Goal: Transaction & Acquisition: Purchase product/service

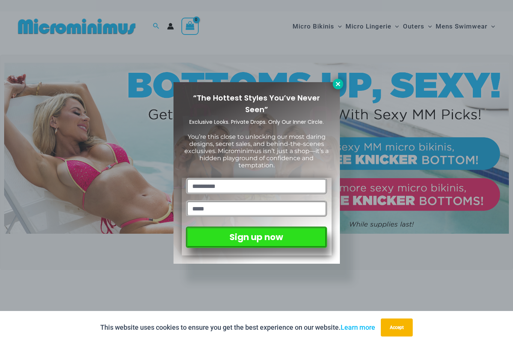
click at [335, 83] on icon at bounding box center [338, 84] width 7 height 7
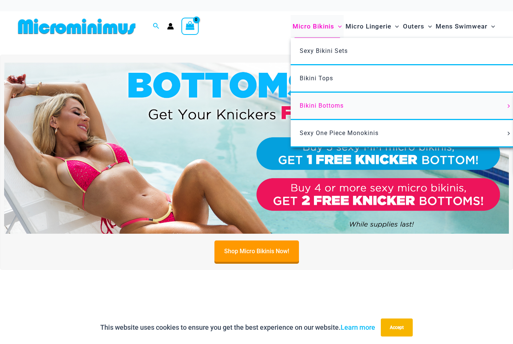
click at [505, 108] on link "Bikini Bottoms" at bounding box center [402, 106] width 223 height 27
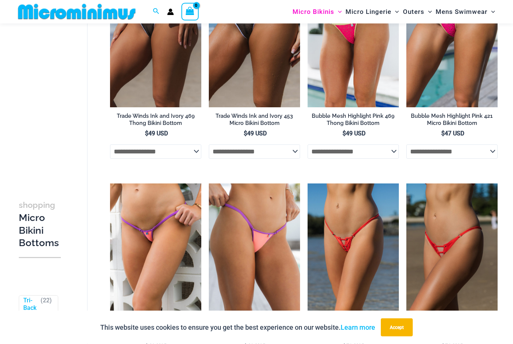
scroll to position [425, 0]
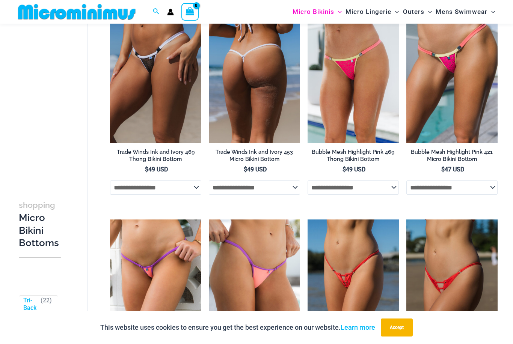
click at [291, 181] on select "**********" at bounding box center [254, 188] width 91 height 14
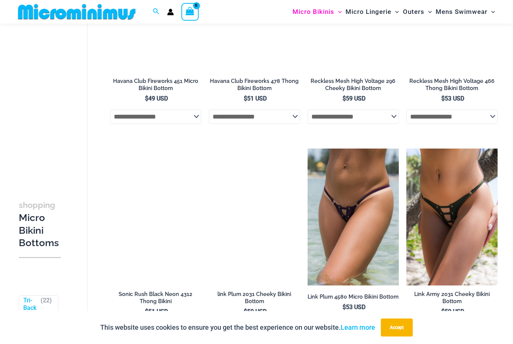
scroll to position [1619, 0]
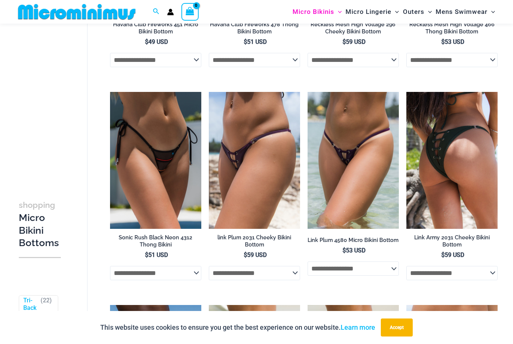
click at [469, 179] on img at bounding box center [451, 160] width 91 height 137
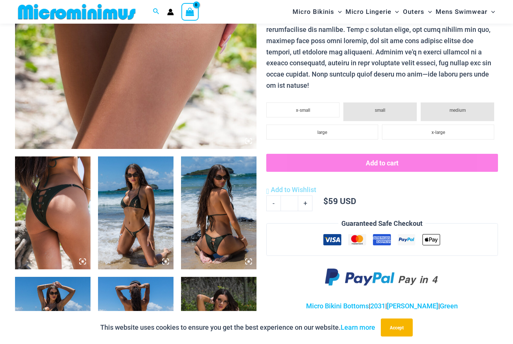
scroll to position [282, 0]
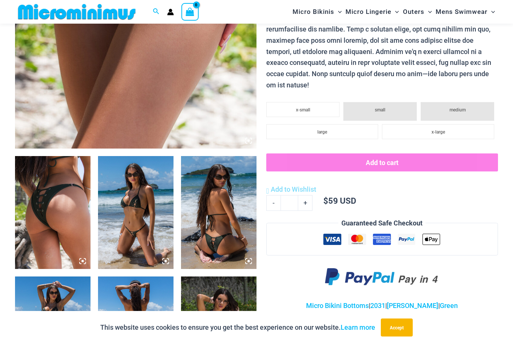
click at [150, 231] on img at bounding box center [135, 212] width 75 height 113
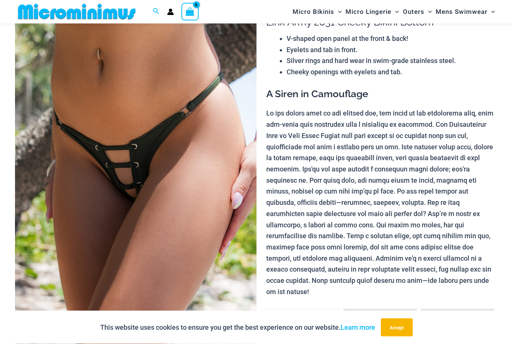
scroll to position [0, 0]
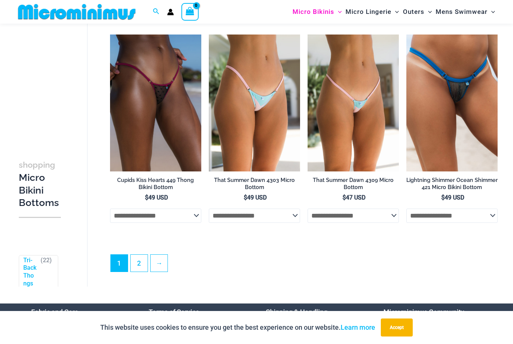
scroll to position [1889, 0]
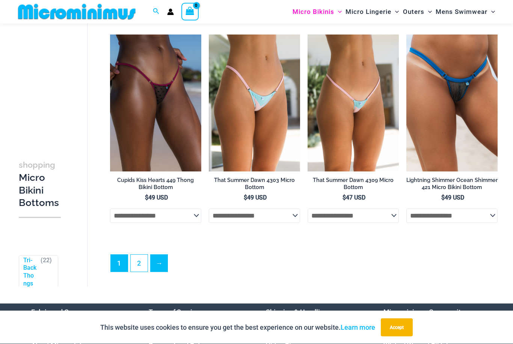
click at [162, 270] on link "→" at bounding box center [159, 263] width 17 height 17
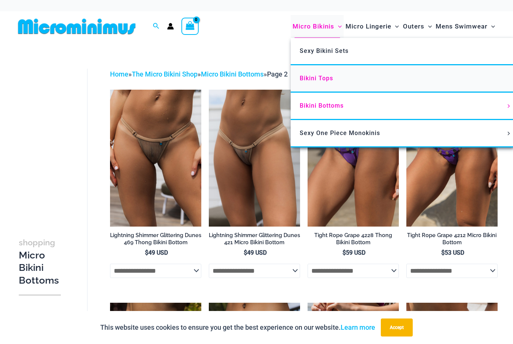
click at [317, 80] on span "Bikini Tops" at bounding box center [316, 78] width 33 height 7
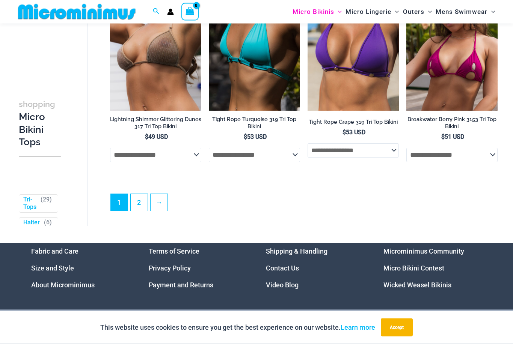
scroll to position [1824, 0]
click at [138, 202] on link "2" at bounding box center [139, 202] width 17 height 17
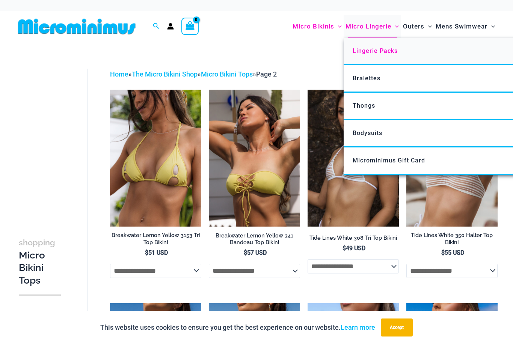
click at [384, 50] on span "Lingerie Packs" at bounding box center [375, 50] width 45 height 7
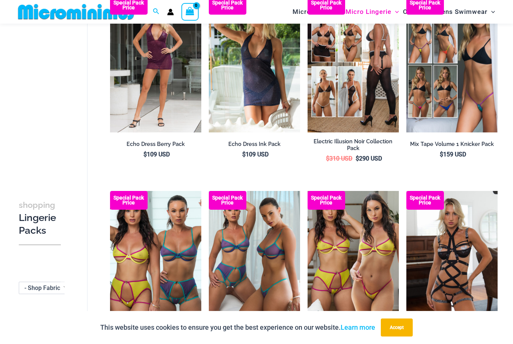
scroll to position [283, 0]
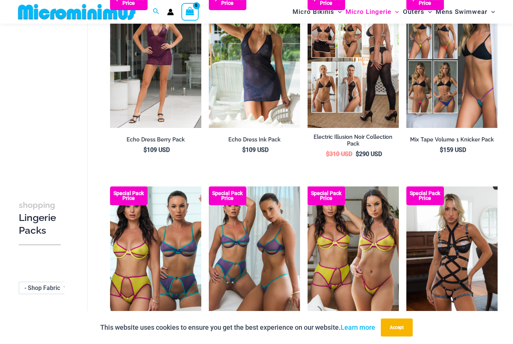
click at [59, 290] on span "- Shop Fabric Type" at bounding box center [49, 288] width 50 height 7
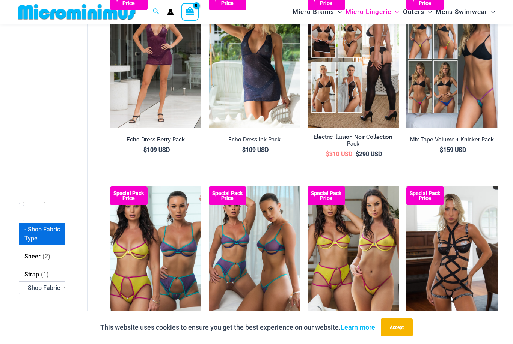
scroll to position [282, 0]
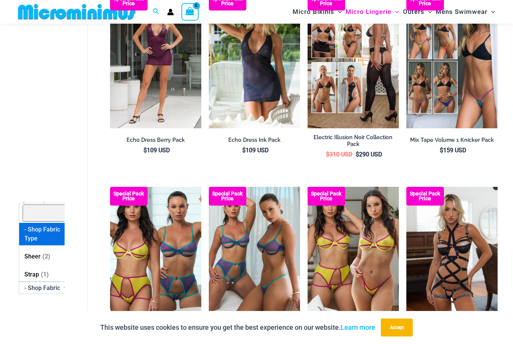
select select "****"
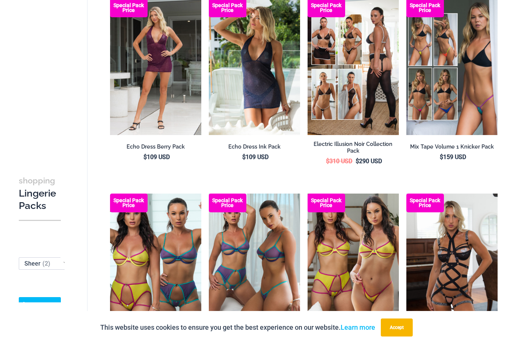
scroll to position [307, 0]
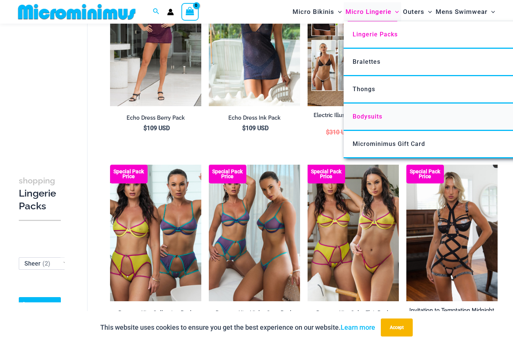
click at [371, 115] on span "Bodysuits" at bounding box center [368, 116] width 30 height 7
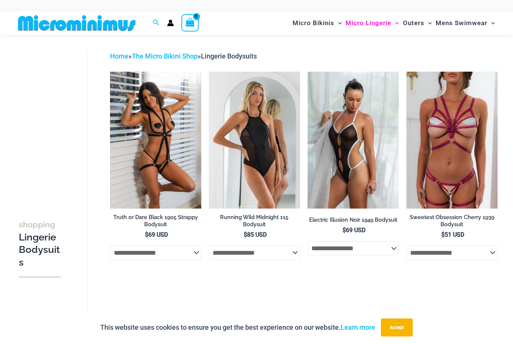
scroll to position [18, 0]
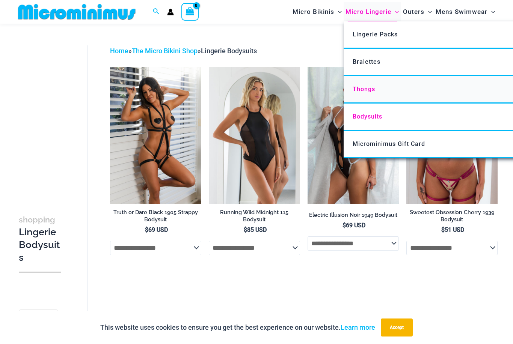
click at [368, 83] on link "Thongs" at bounding box center [455, 89] width 223 height 27
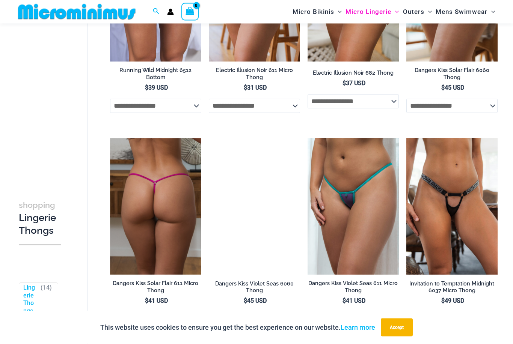
scroll to position [372, 0]
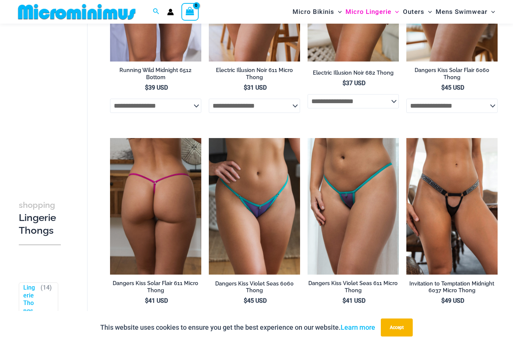
click at [168, 231] on img at bounding box center [155, 206] width 91 height 137
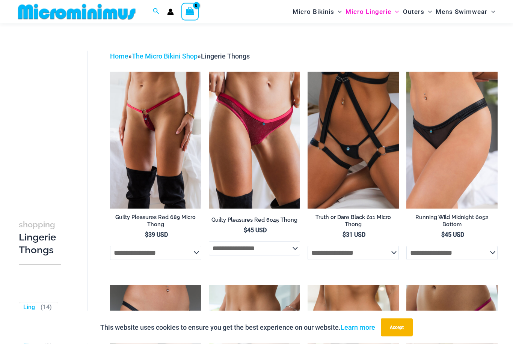
scroll to position [0, 0]
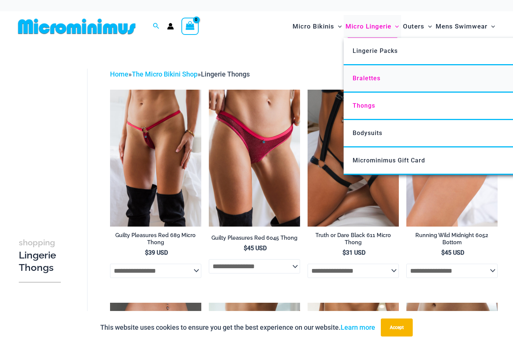
click at [369, 77] on span "Bralettes" at bounding box center [367, 78] width 28 height 7
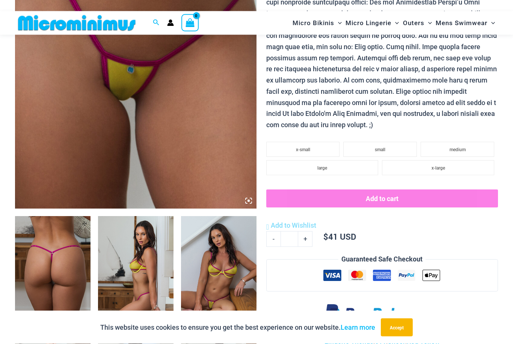
scroll to position [222, 0]
click at [217, 282] on img at bounding box center [218, 272] width 75 height 113
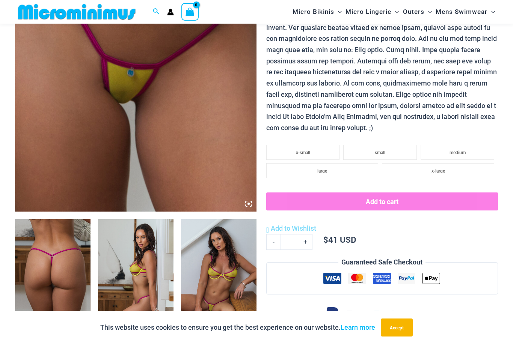
scroll to position [0, 0]
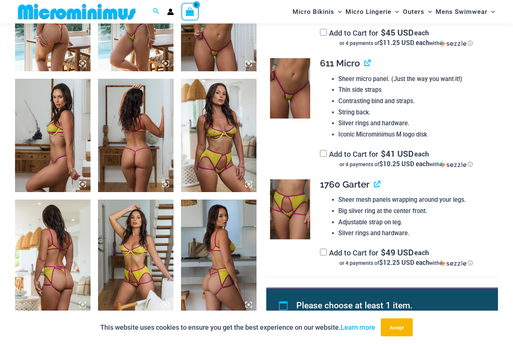
scroll to position [480, 0]
click at [222, 157] on img at bounding box center [218, 135] width 75 height 113
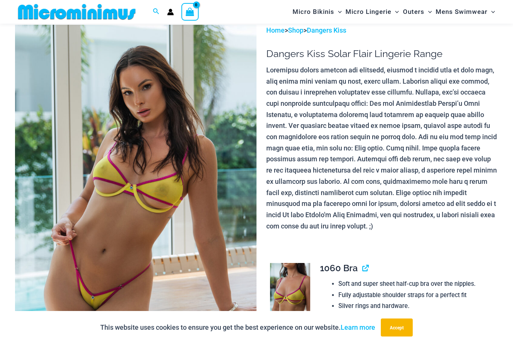
scroll to position [0, 0]
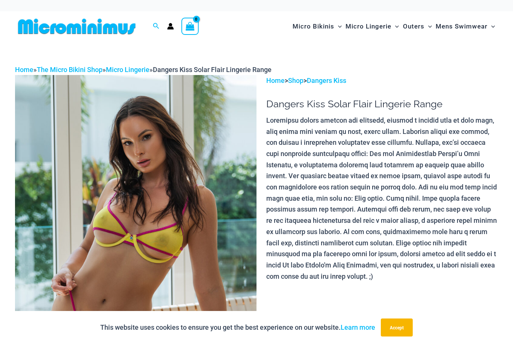
click at [318, 174] on p at bounding box center [382, 198] width 232 height 167
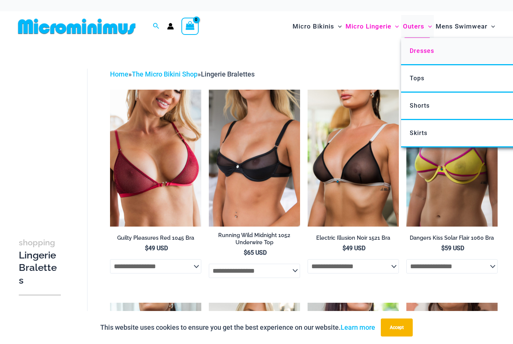
click at [437, 53] on link "Dresses" at bounding box center [512, 51] width 223 height 27
